Goal: Task Accomplishment & Management: Complete application form

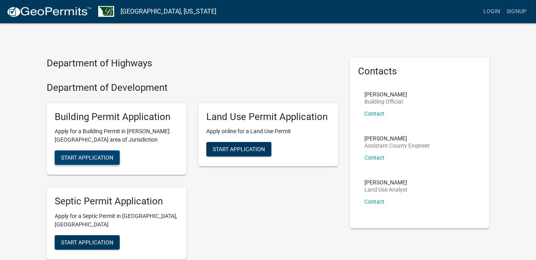
click at [101, 157] on span "Start Application" at bounding box center [87, 157] width 52 height 6
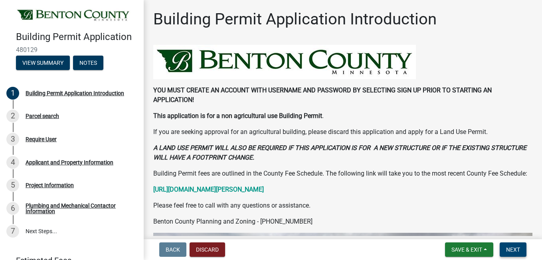
click at [513, 252] on span "Next" at bounding box center [513, 249] width 14 height 6
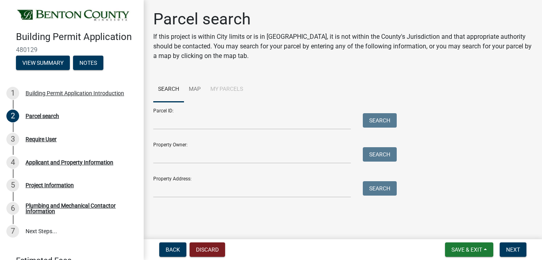
click at [211, 131] on form "Parcel ID: Search Property Owner: Search Property Address: Search" at bounding box center [273, 149] width 240 height 95
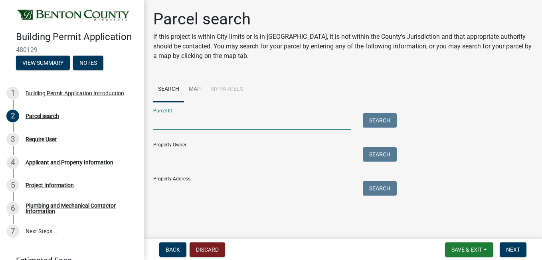
click at [211, 122] on input "Parcel ID:" at bounding box center [252, 121] width 198 height 16
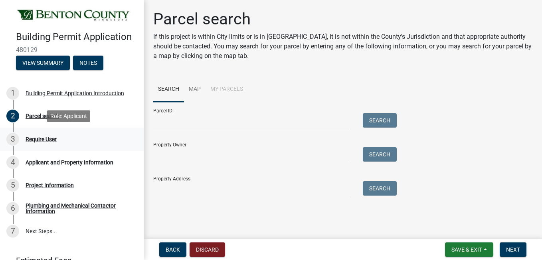
click at [39, 136] on div "Require User" at bounding box center [41, 139] width 31 height 6
click at [171, 252] on span "Back" at bounding box center [173, 249] width 14 height 6
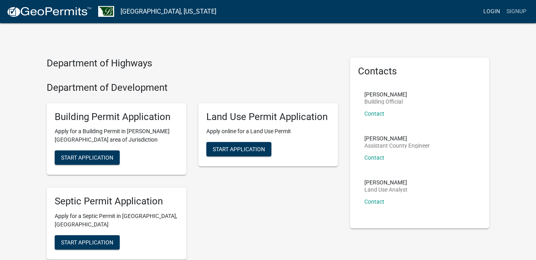
click at [490, 12] on link "Login" at bounding box center [492, 11] width 23 height 15
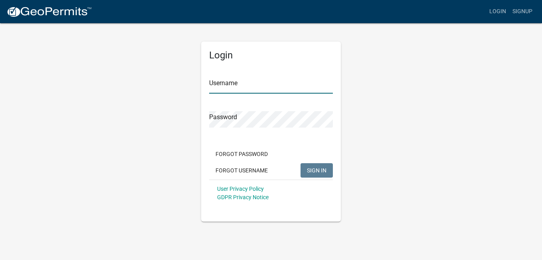
type input "Jesseb"
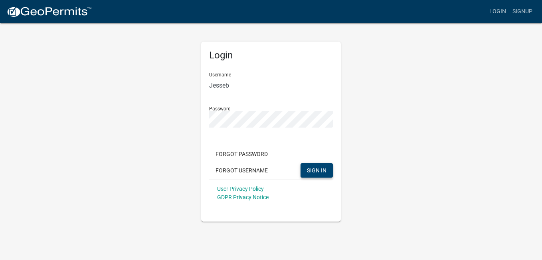
click at [325, 175] on button "SIGN IN" at bounding box center [317, 170] width 32 height 14
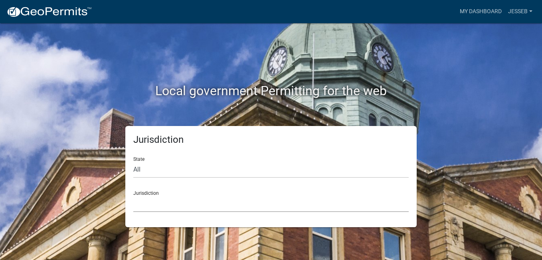
click at [144, 205] on select "[GEOGRAPHIC_DATA], [US_STATE] [GEOGRAPHIC_DATA], [US_STATE][PERSON_NAME][GEOGRA…" at bounding box center [271, 203] width 276 height 16
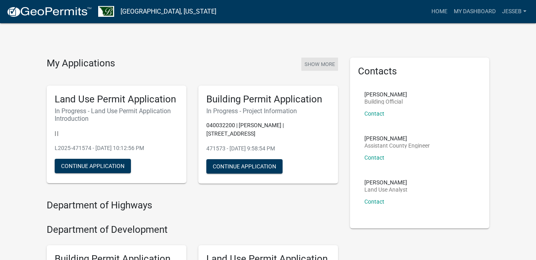
click at [320, 63] on button "Show More" at bounding box center [320, 64] width 37 height 13
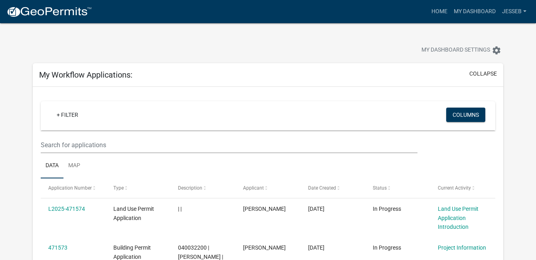
click at [77, 166] on link "Map" at bounding box center [75, 166] width 22 height 26
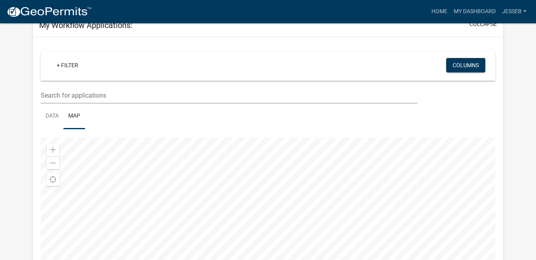
scroll to position [44, 0]
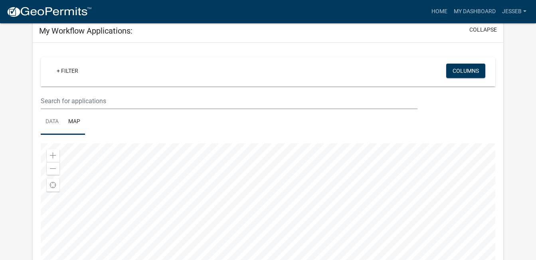
click at [48, 122] on link "Data" at bounding box center [52, 122] width 23 height 26
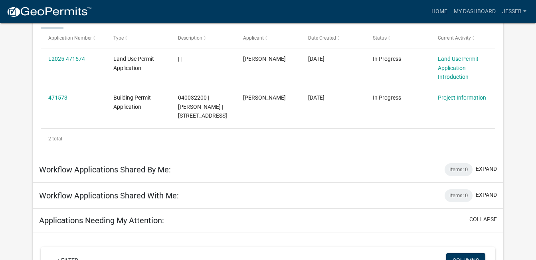
scroll to position [152, 0]
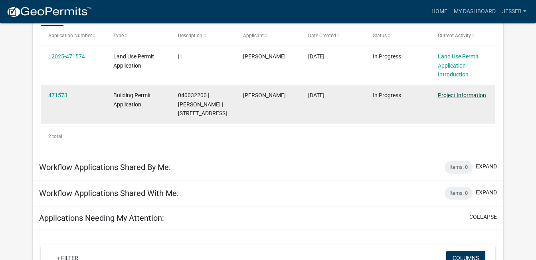
click at [477, 95] on link "Project Information" at bounding box center [462, 95] width 48 height 6
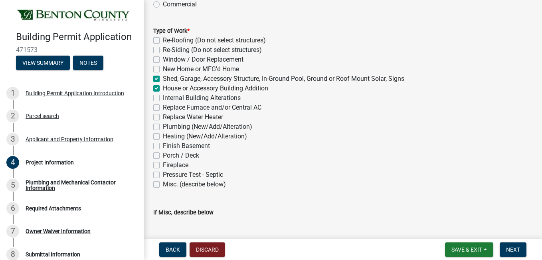
scroll to position [272, 0]
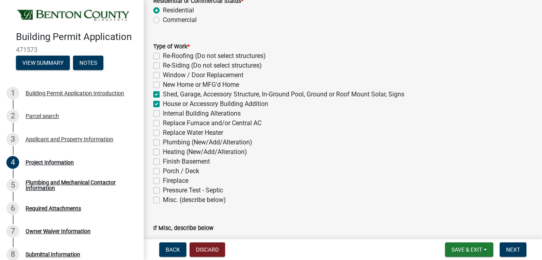
click at [163, 56] on label "Re-Roofing (Do not select structures)" at bounding box center [214, 56] width 103 height 10
click at [163, 56] on input "Re-Roofing (Do not select structures)" at bounding box center [165, 53] width 5 height 5
checkbox input "true"
checkbox input "false"
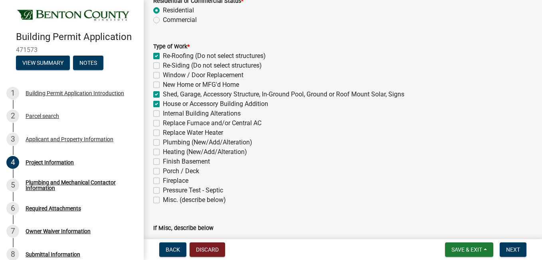
checkbox input "false"
checkbox input "true"
checkbox input "false"
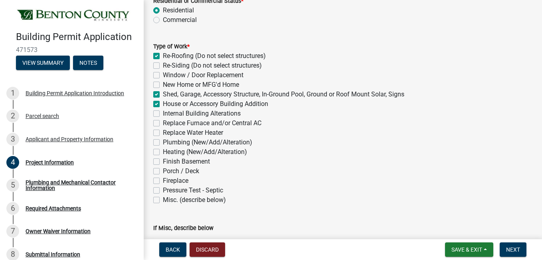
checkbox input "false"
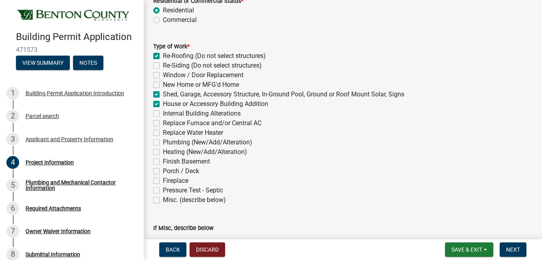
checkbox input "false"
click at [163, 65] on label "Re-Siding (Do not select structures)" at bounding box center [212, 66] width 99 height 10
click at [163, 65] on input "Re-Siding (Do not select structures)" at bounding box center [165, 63] width 5 height 5
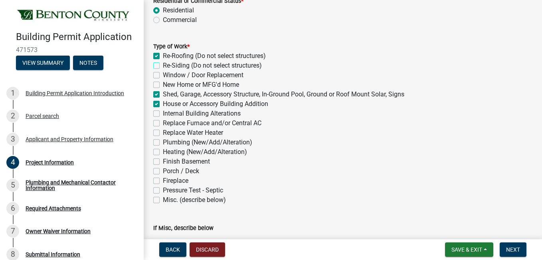
checkbox input "true"
checkbox input "false"
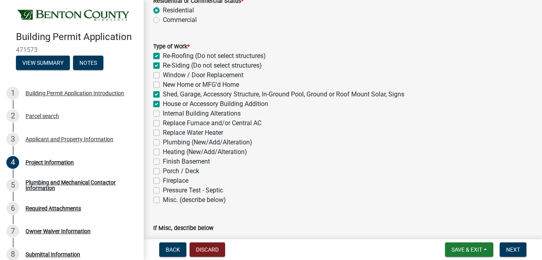
checkbox input "true"
checkbox input "false"
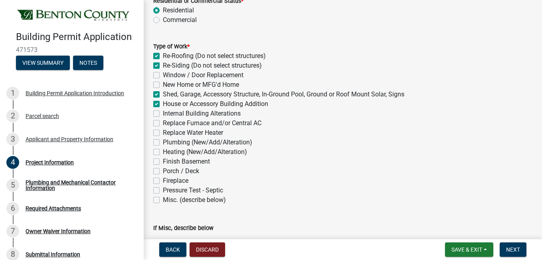
checkbox input "false"
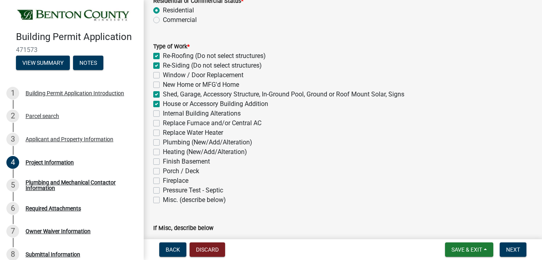
checkbox input "false"
click at [163, 75] on label "Window / Door Replacement" at bounding box center [203, 75] width 81 height 10
click at [163, 75] on input "Window / Door Replacement" at bounding box center [165, 72] width 5 height 5
checkbox input "true"
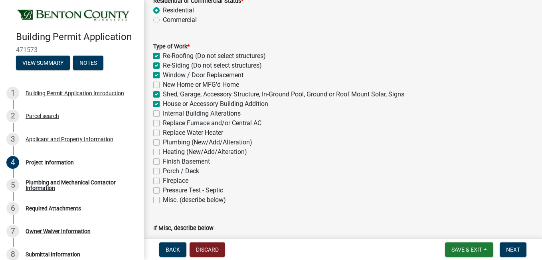
checkbox input "true"
checkbox input "false"
checkbox input "true"
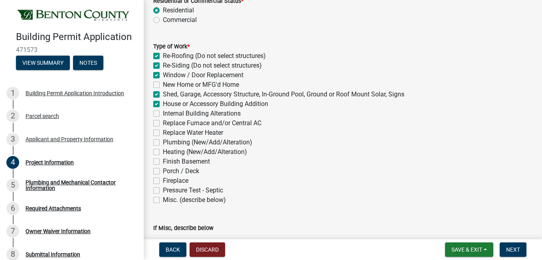
checkbox input "true"
checkbox input "false"
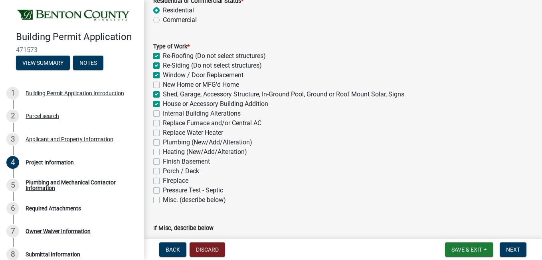
checkbox input "false"
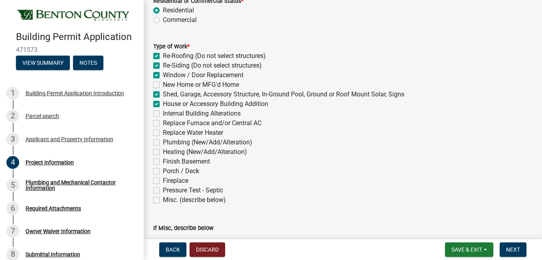
checkbox input "false"
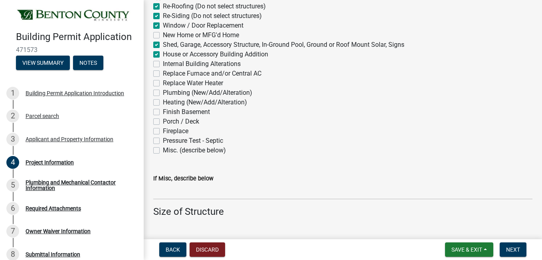
scroll to position [323, 0]
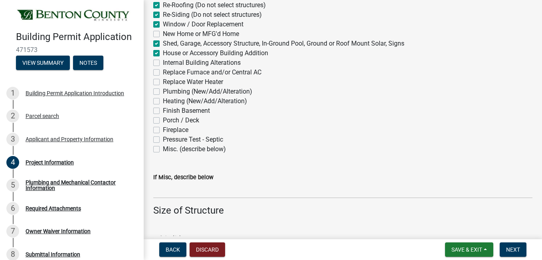
click at [163, 63] on label "Internal Building Alterations" at bounding box center [202, 63] width 78 height 10
click at [163, 63] on input "Internal Building Alterations" at bounding box center [165, 60] width 5 height 5
checkbox input "true"
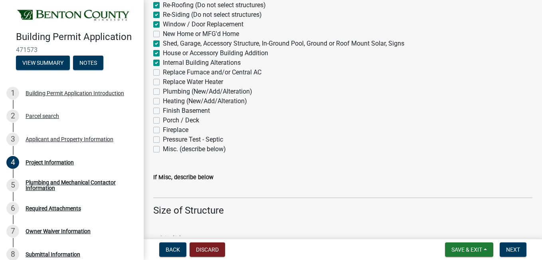
checkbox input "true"
checkbox input "false"
checkbox input "true"
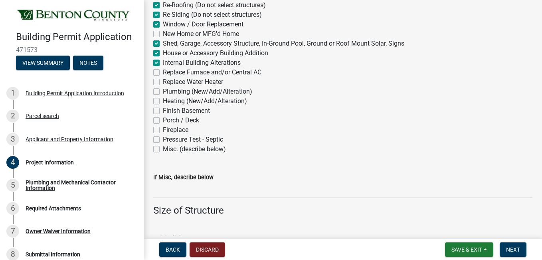
checkbox input "false"
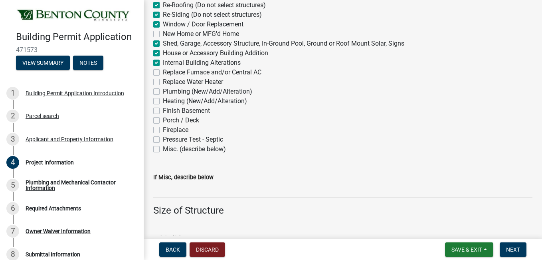
checkbox input "false"
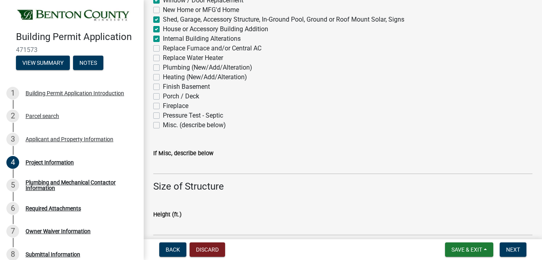
scroll to position [348, 0]
click at [163, 46] on label "Replace Furnace and/or Central AC" at bounding box center [212, 48] width 99 height 10
click at [163, 46] on input "Replace Furnace and/or Central AC" at bounding box center [165, 45] width 5 height 5
checkbox input "true"
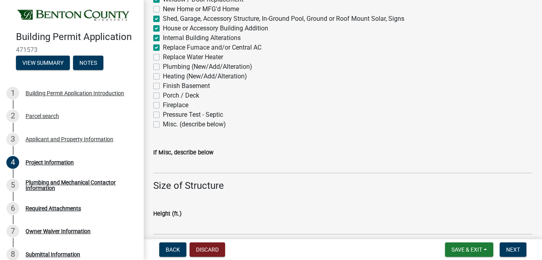
checkbox input "true"
checkbox input "false"
checkbox input "true"
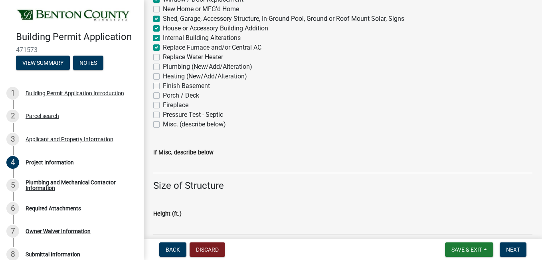
checkbox input "true"
checkbox input "false"
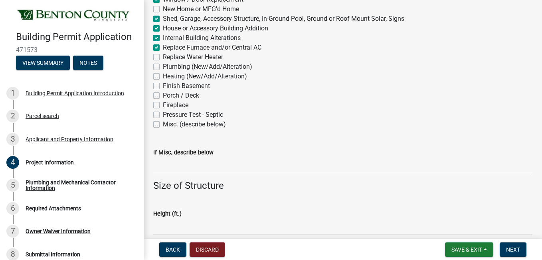
checkbox input "false"
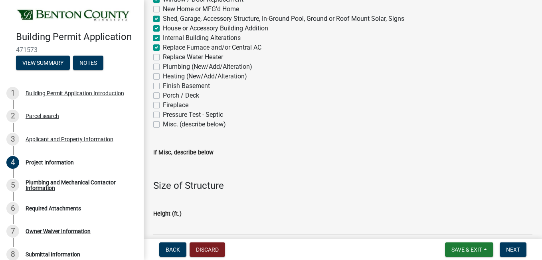
click at [163, 66] on label "Plumbing (New/Add/Alteration)" at bounding box center [207, 67] width 89 height 10
click at [163, 66] on input "Plumbing (New/Add/Alteration)" at bounding box center [165, 64] width 5 height 5
checkbox input "true"
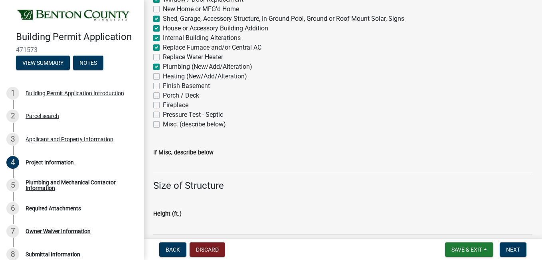
checkbox input "true"
checkbox input "false"
checkbox input "true"
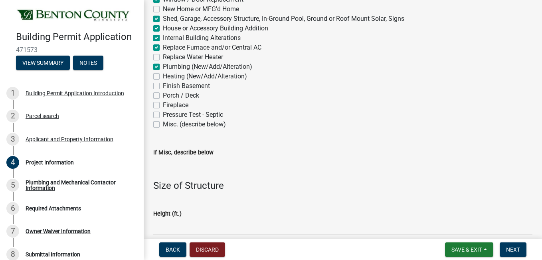
checkbox input "true"
checkbox input "false"
checkbox input "true"
checkbox input "false"
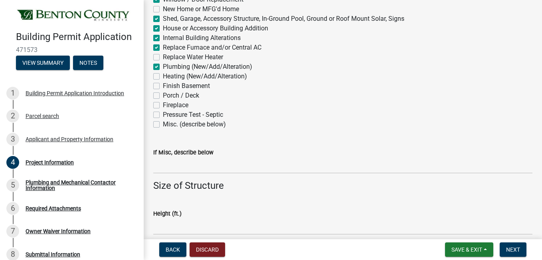
checkbox input "false"
click at [163, 76] on label "Heating (New/Add/Alteration)" at bounding box center [205, 76] width 84 height 10
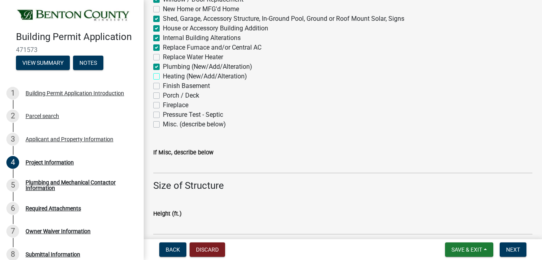
click at [163, 76] on input "Heating (New/Add/Alteration)" at bounding box center [165, 73] width 5 height 5
checkbox input "true"
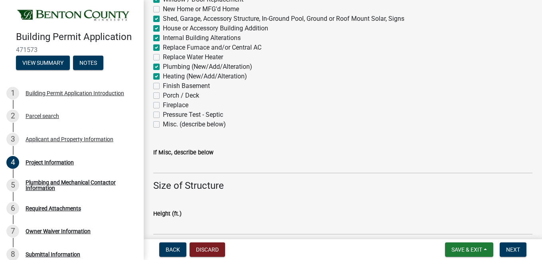
checkbox input "false"
checkbox input "true"
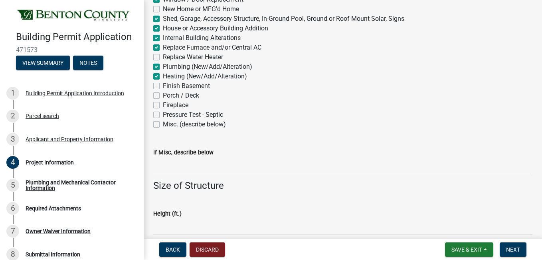
checkbox input "false"
checkbox input "true"
checkbox input "false"
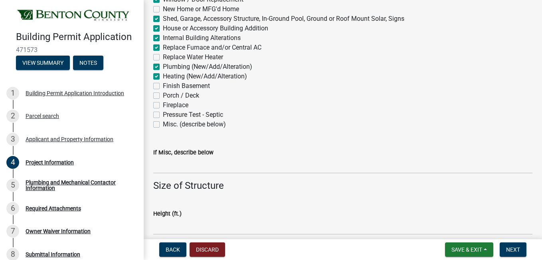
checkbox input "false"
click at [163, 48] on label "Replace Furnace and/or Central AC" at bounding box center [212, 48] width 99 height 10
click at [163, 48] on input "Replace Furnace and/or Central AC" at bounding box center [165, 45] width 5 height 5
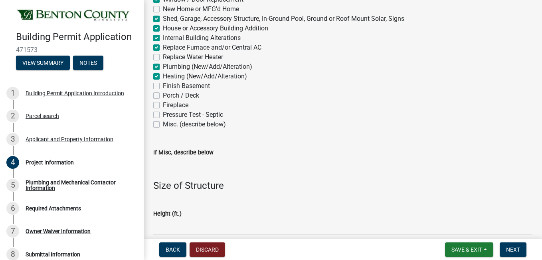
checkbox input "false"
checkbox input "true"
checkbox input "false"
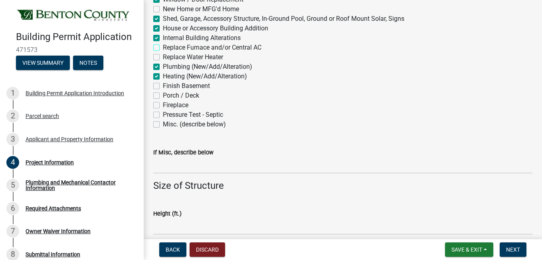
checkbox input "true"
checkbox input "false"
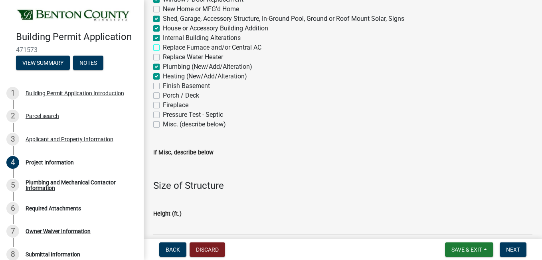
checkbox input "true"
checkbox input "false"
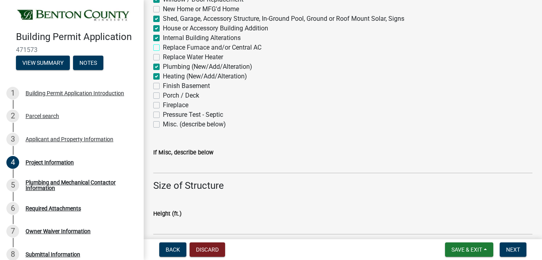
checkbox input "false"
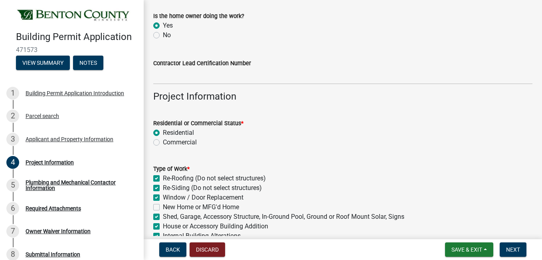
scroll to position [0, 0]
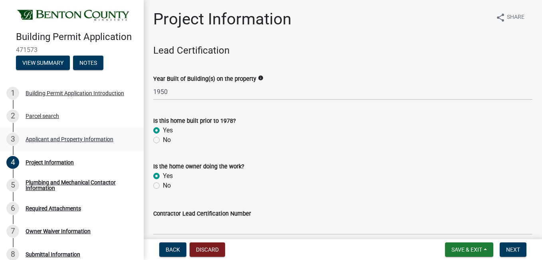
click at [42, 140] on div "Applicant and Property Information" at bounding box center [70, 139] width 88 height 6
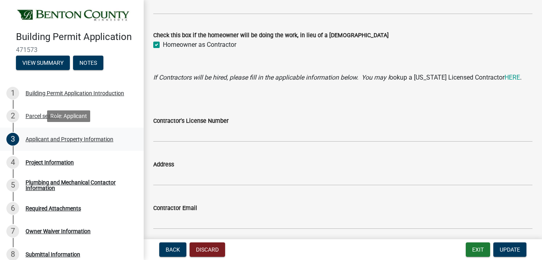
scroll to position [823, 0]
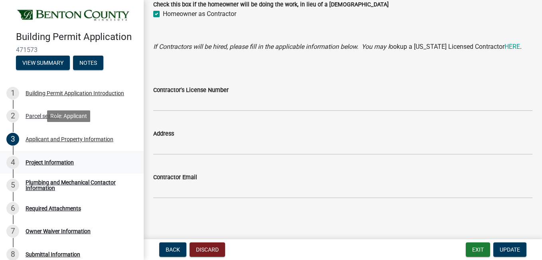
click at [36, 163] on div "Project Information" at bounding box center [50, 162] width 48 height 6
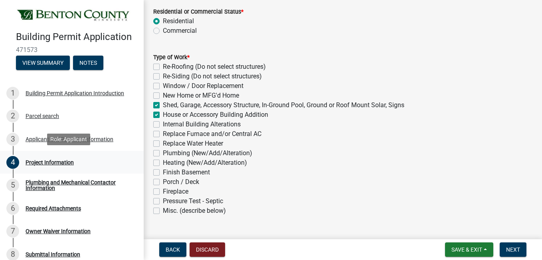
scroll to position [260, 0]
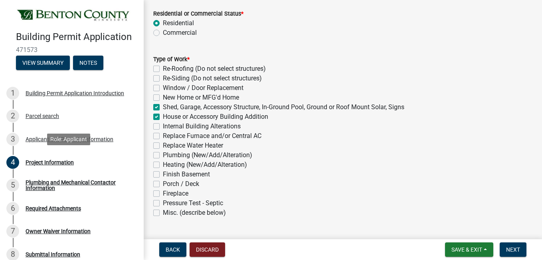
click at [163, 70] on label "Re-Roofing (Do not select structures)" at bounding box center [214, 69] width 103 height 10
click at [163, 69] on input "Re-Roofing (Do not select structures)" at bounding box center [165, 66] width 5 height 5
checkbox input "true"
checkbox input "false"
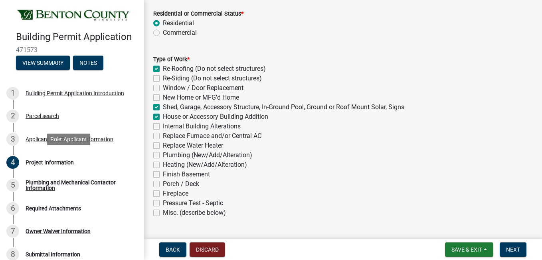
checkbox input "false"
checkbox input "true"
checkbox input "false"
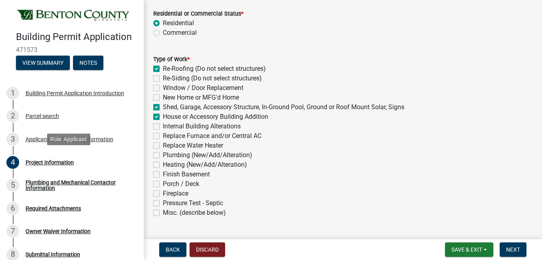
checkbox input "false"
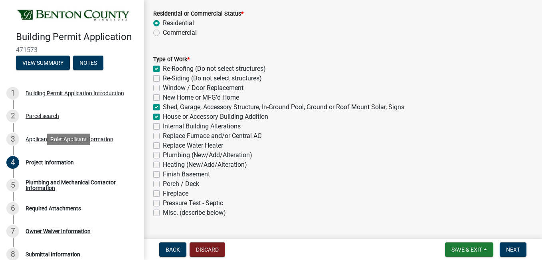
checkbox input "false"
click at [163, 80] on label "Re-Siding (Do not select structures)" at bounding box center [212, 78] width 99 height 10
click at [163, 79] on input "Re-Siding (Do not select structures)" at bounding box center [165, 75] width 5 height 5
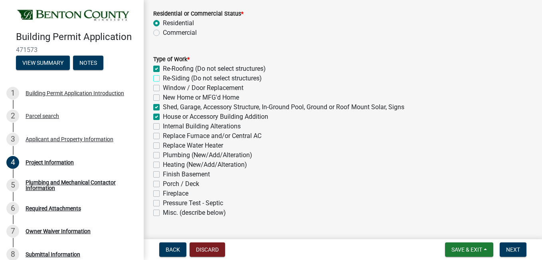
checkbox input "true"
checkbox input "false"
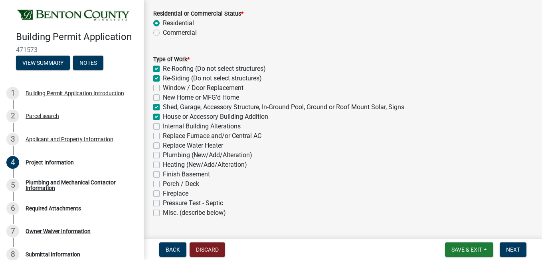
checkbox input "true"
checkbox input "false"
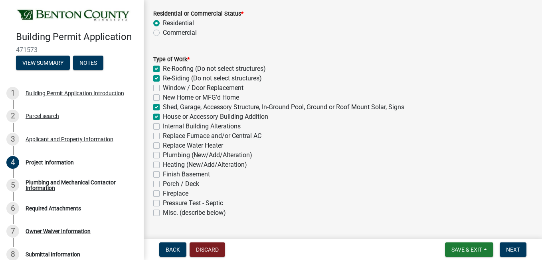
checkbox input "false"
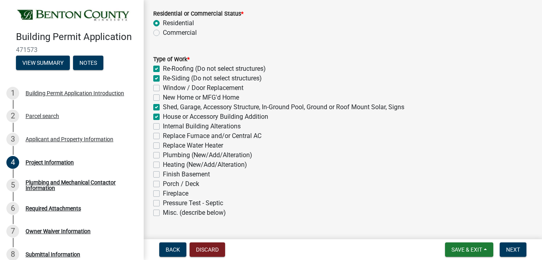
checkbox input "false"
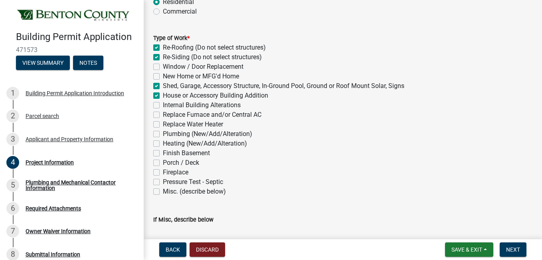
scroll to position [281, 0]
click at [165, 66] on label "Window / Door Replacement" at bounding box center [203, 67] width 81 height 10
click at [165, 66] on input "Window / Door Replacement" at bounding box center [165, 64] width 5 height 5
checkbox input "true"
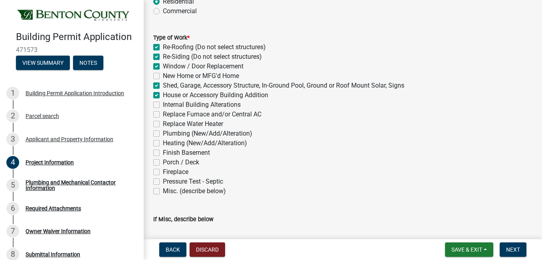
checkbox input "true"
checkbox input "false"
checkbox input "true"
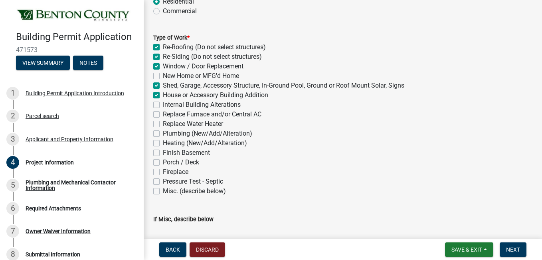
checkbox input "false"
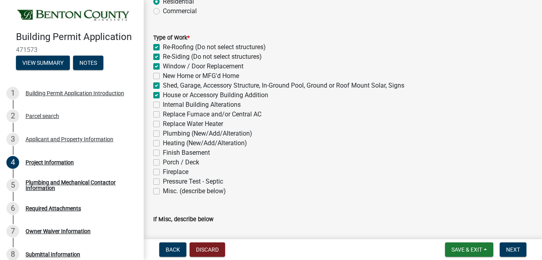
checkbox input "false"
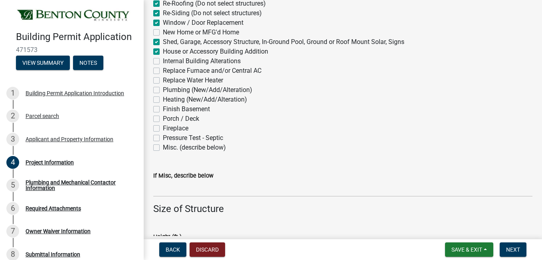
scroll to position [331, 0]
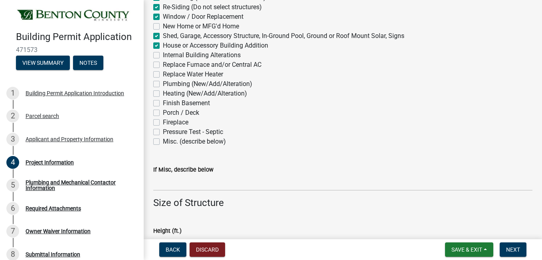
click at [163, 55] on label "Internal Building Alterations" at bounding box center [202, 55] width 78 height 10
click at [163, 55] on input "Internal Building Alterations" at bounding box center [165, 52] width 5 height 5
checkbox input "true"
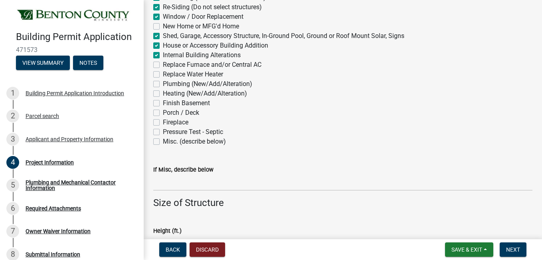
checkbox input "true"
checkbox input "false"
checkbox input "true"
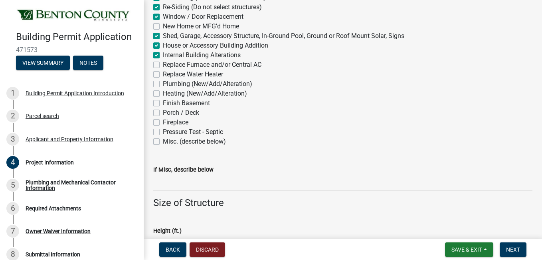
checkbox input "false"
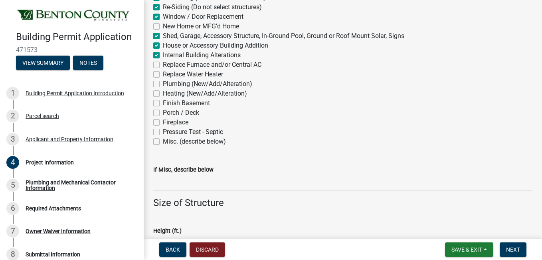
checkbox input "false"
click at [163, 83] on label "Plumbing (New/Add/Alteration)" at bounding box center [207, 84] width 89 height 10
click at [163, 83] on input "Plumbing (New/Add/Alteration)" at bounding box center [165, 81] width 5 height 5
click at [163, 93] on label "Heating (New/Add/Alteration)" at bounding box center [205, 94] width 84 height 10
click at [163, 93] on input "Heating (New/Add/Alteration)" at bounding box center [165, 91] width 5 height 5
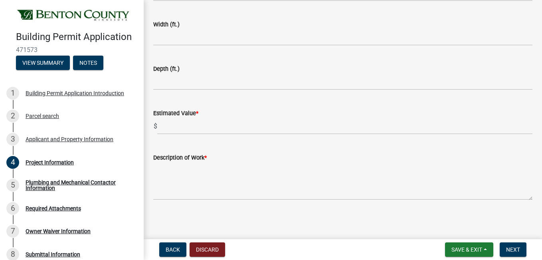
scroll to position [583, 0]
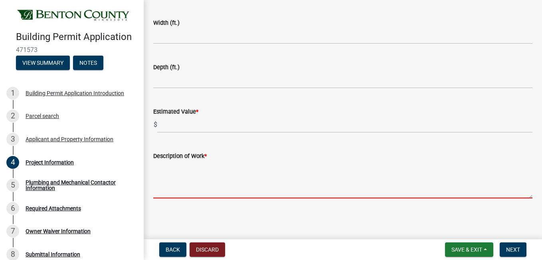
click at [329, 185] on textarea "Description of Work *" at bounding box center [342, 180] width 379 height 38
